Goal: Navigation & Orientation: Find specific page/section

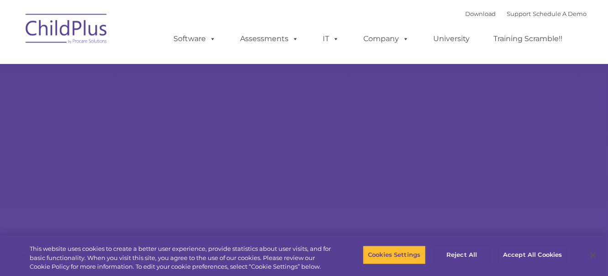
type input ""
select select "MEDIUM"
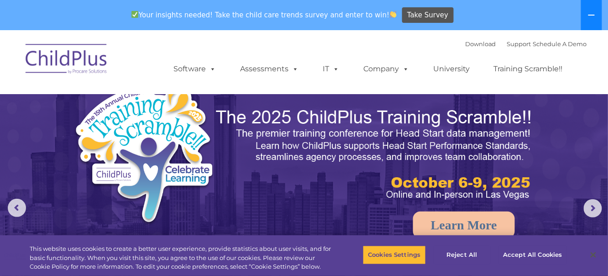
click at [595, 16] on icon at bounding box center [591, 14] width 7 height 7
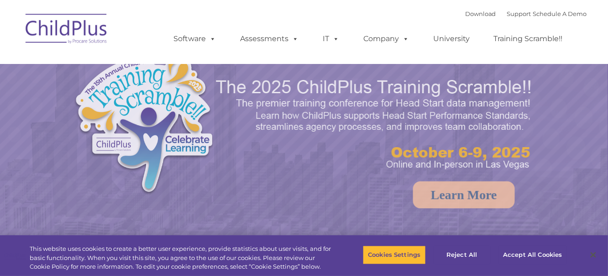
select select "MEDIUM"
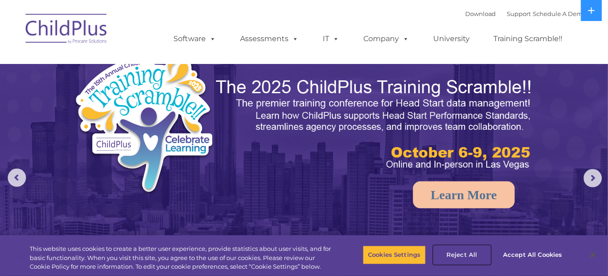
click at [467, 251] on button "Reject All" at bounding box center [462, 254] width 57 height 19
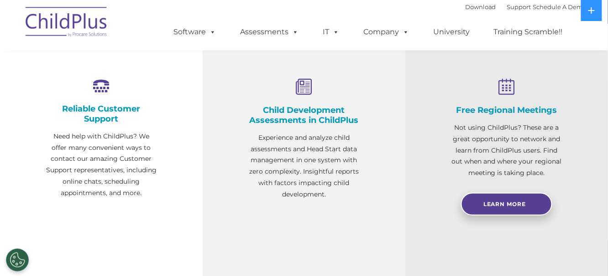
scroll to position [381, 0]
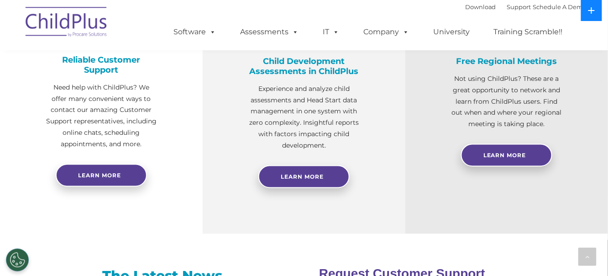
click at [590, 9] on icon at bounding box center [591, 10] width 7 height 7
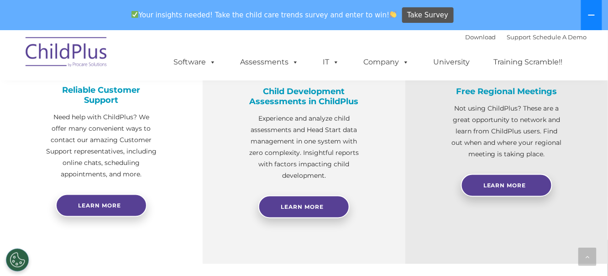
click at [590, 9] on button at bounding box center [591, 15] width 21 height 30
